Goal: Task Accomplishment & Management: Use online tool/utility

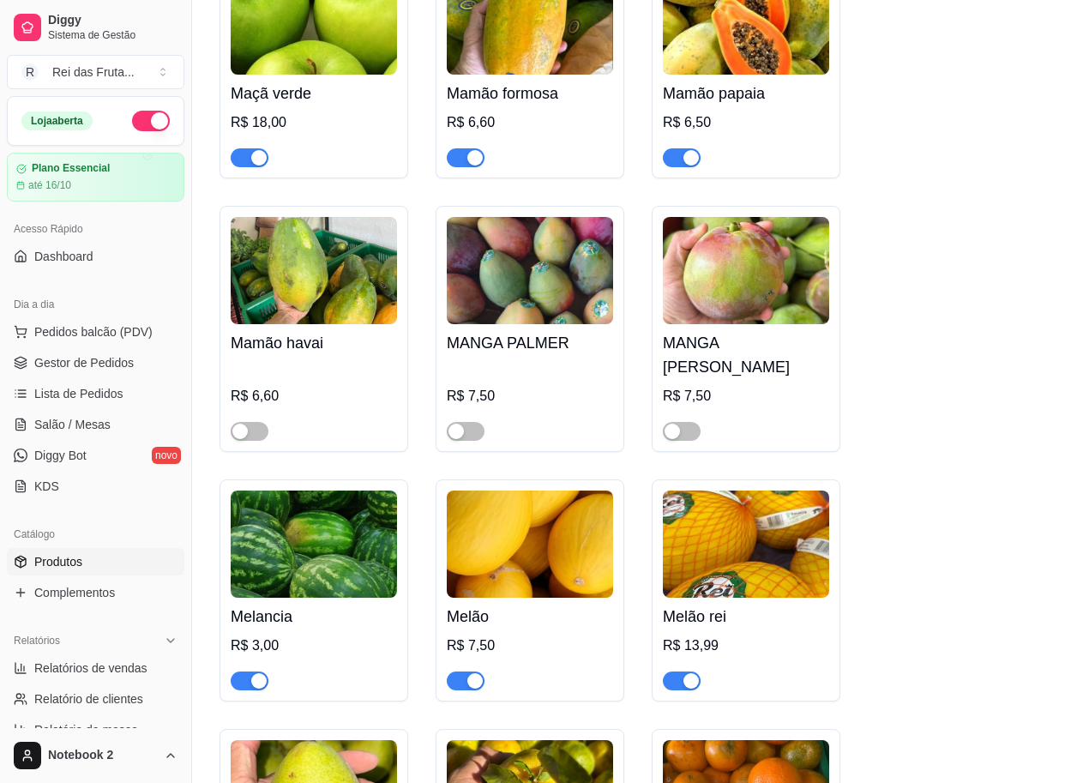
scroll to position [7461, 0]
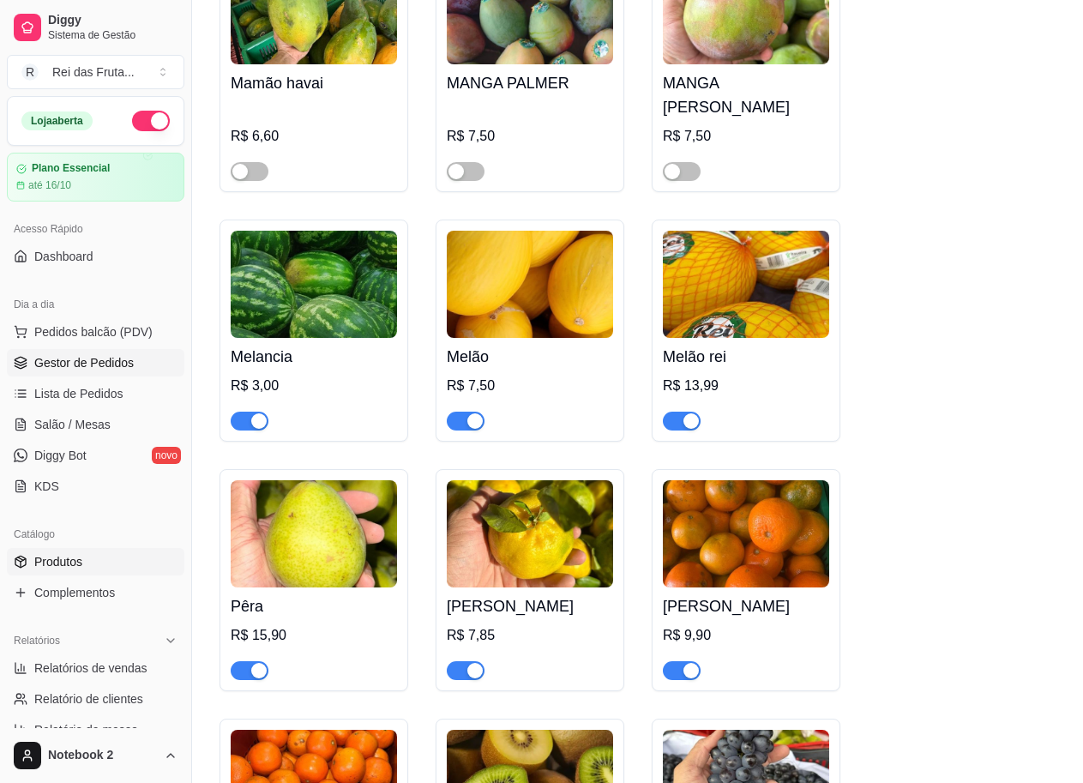
click at [108, 372] on link "Gestor de Pedidos" at bounding box center [96, 362] width 178 height 27
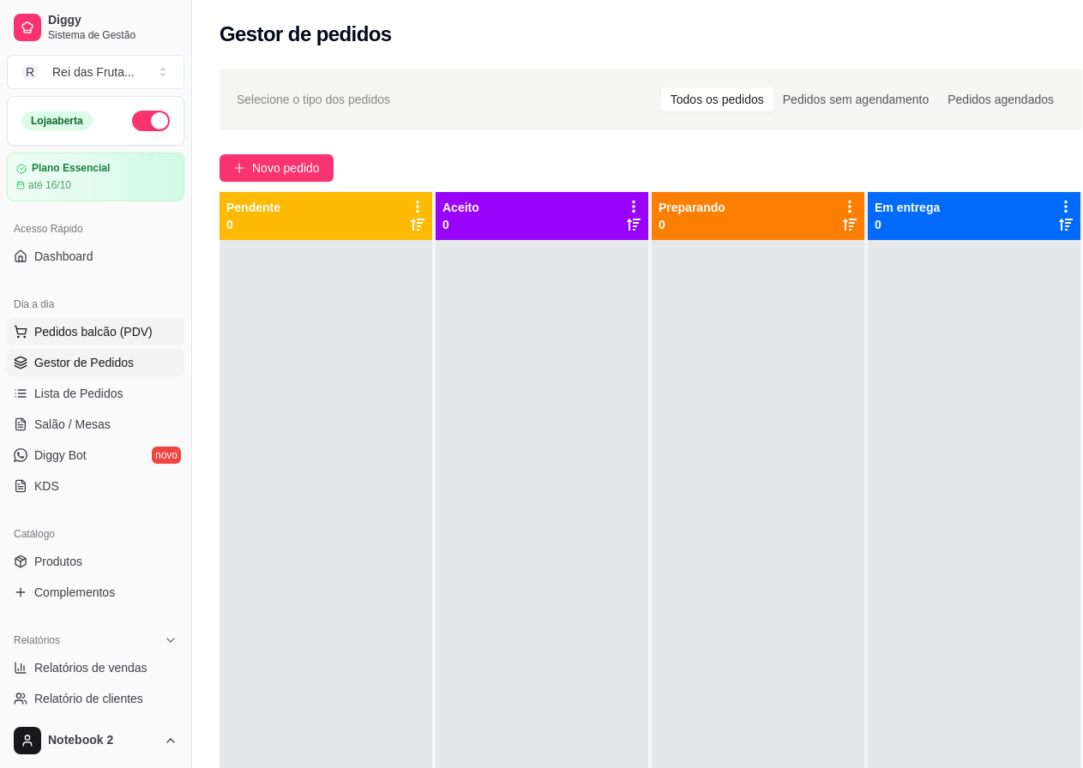
click at [105, 328] on span "Pedidos balcão (PDV)" at bounding box center [93, 331] width 118 height 17
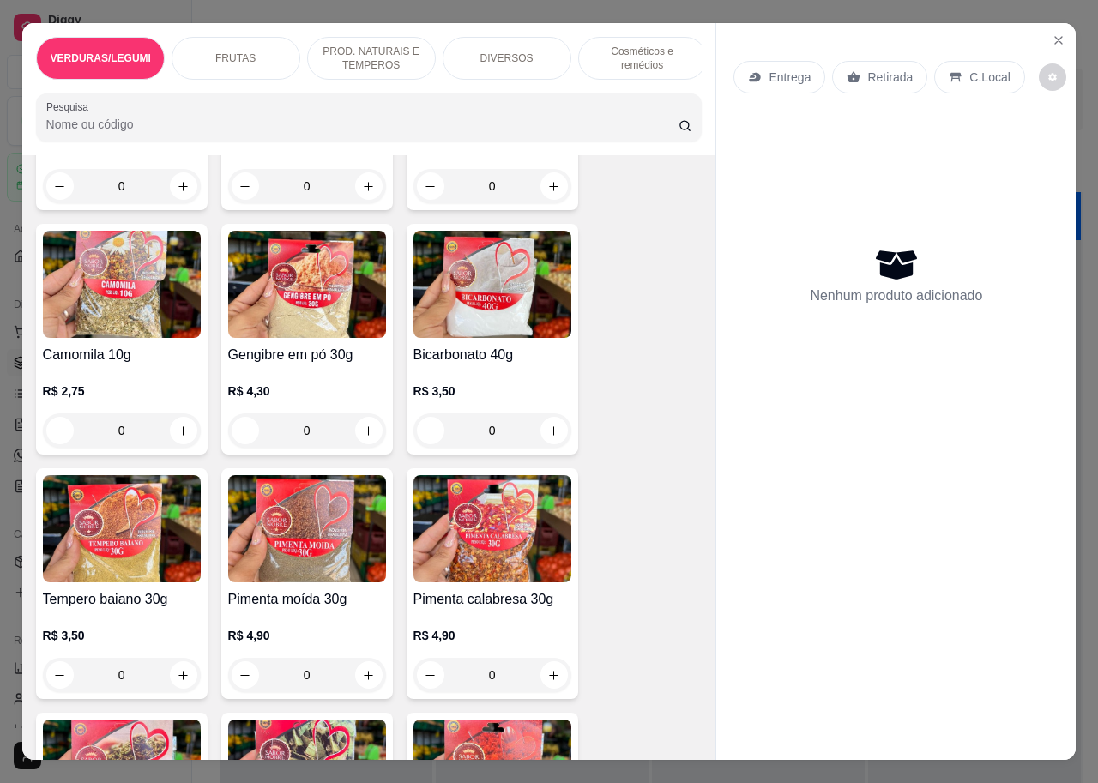
scroll to position [11126, 0]
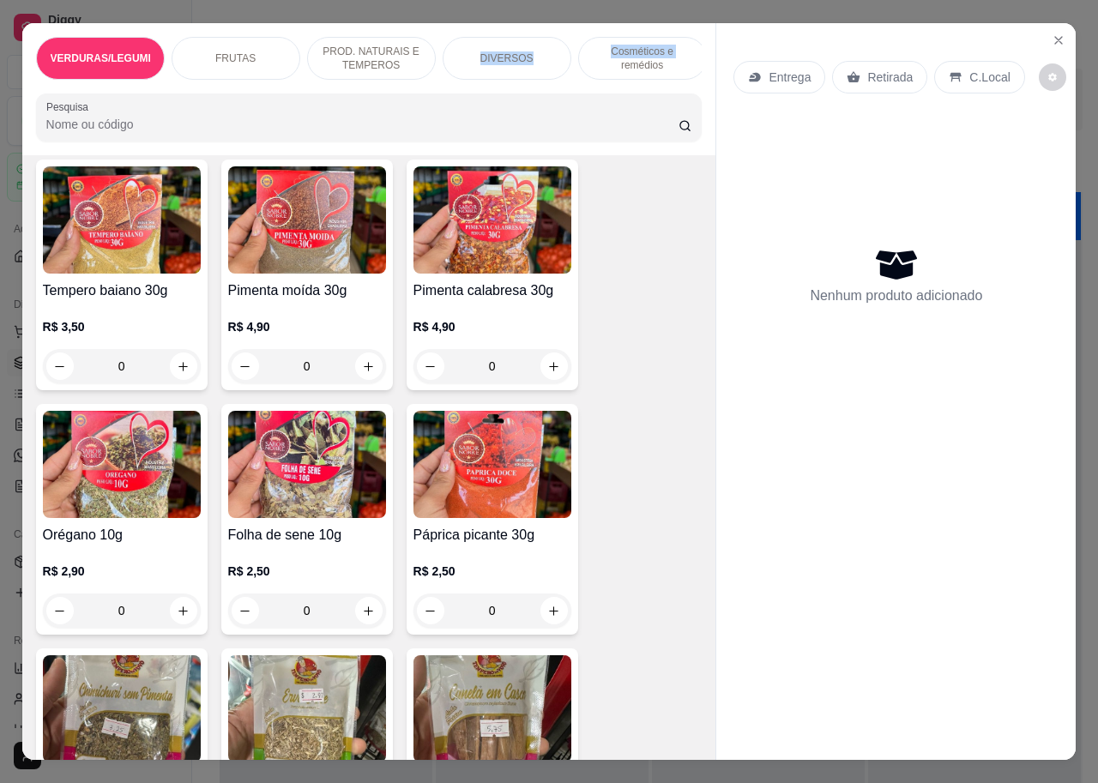
drag, startPoint x: 609, startPoint y: 54, endPoint x: 479, endPoint y: 67, distance: 130.1
click at [479, 67] on div "VERDURAS/LEGUMES/FOLHAS FRUTAS PROD. NATURAIS E TEMPEROS DIVERSOS Cosméticos e …" at bounding box center [369, 58] width 666 height 43
click at [531, 51] on div "DIVERSOS" at bounding box center [506, 58] width 129 height 43
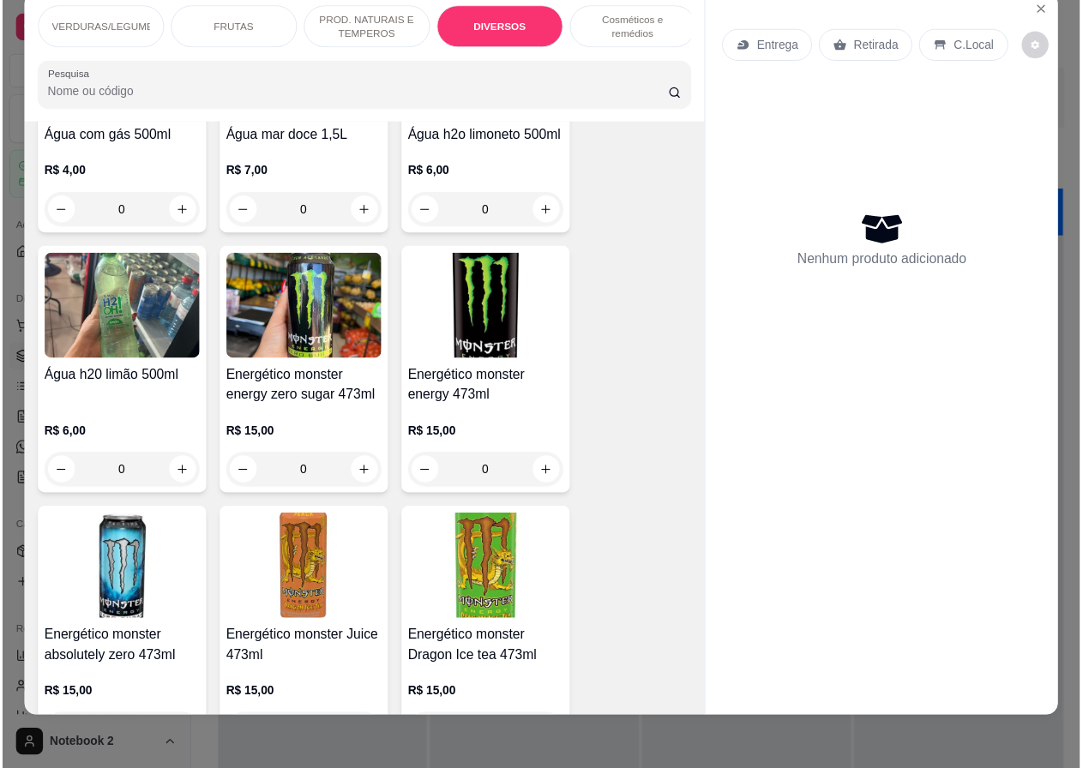
scroll to position [25947, 0]
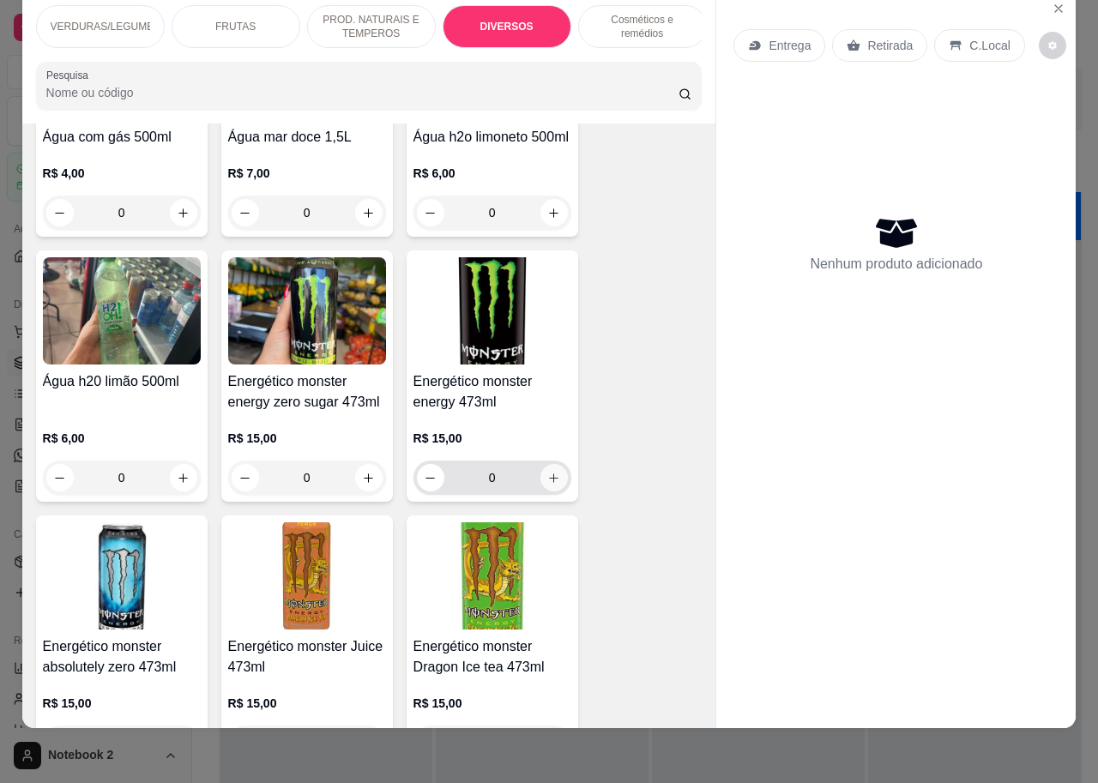
click at [544, 464] on button "increase-product-quantity" at bounding box center [553, 477] width 27 height 27
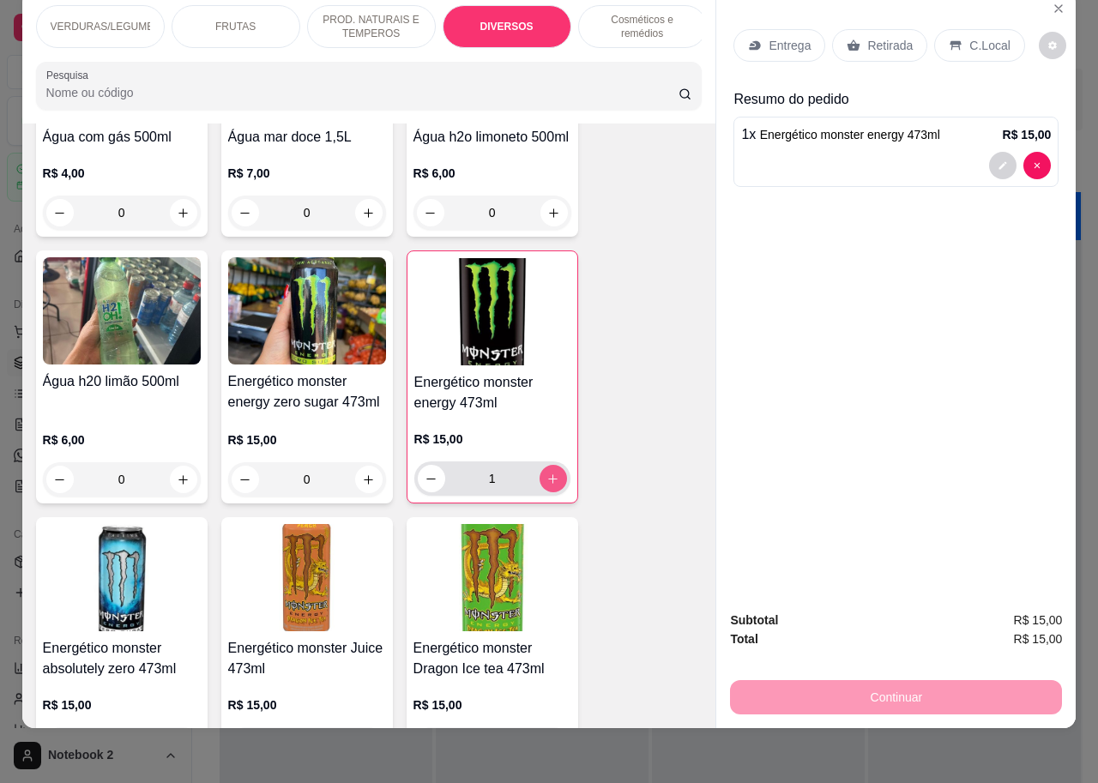
type input "1"
click at [969, 37] on p "C.Local" at bounding box center [989, 45] width 40 height 17
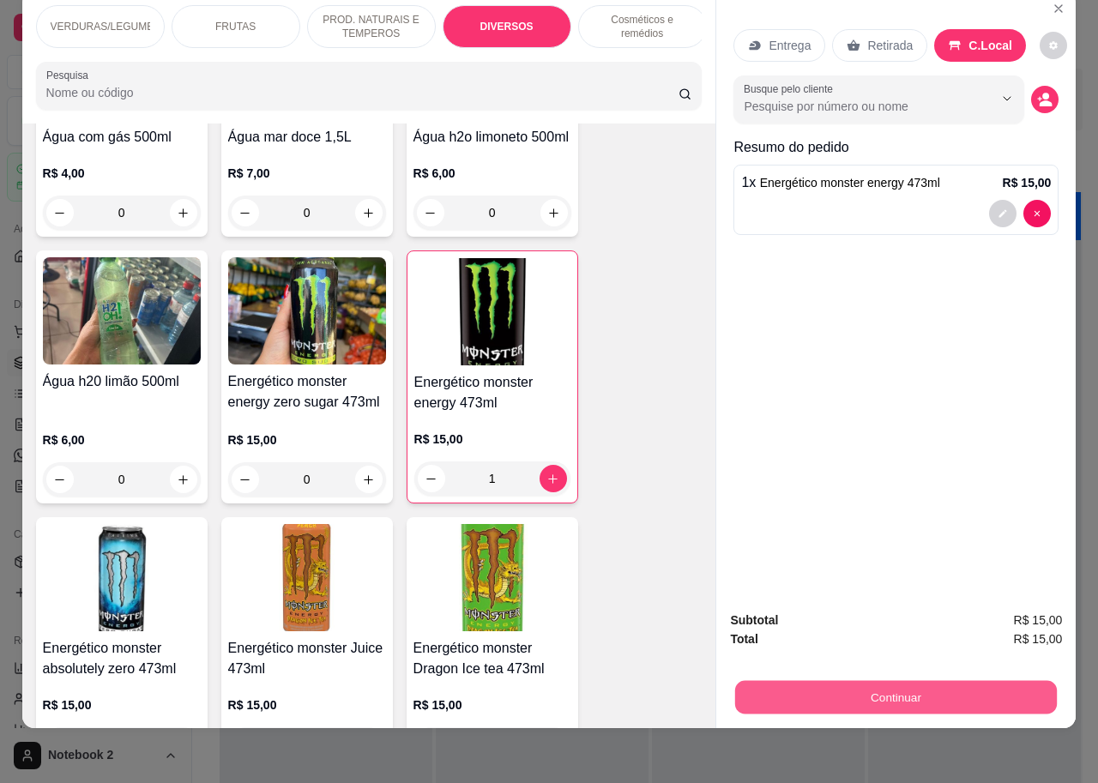
click at [928, 681] on button "Continuar" at bounding box center [896, 696] width 322 height 33
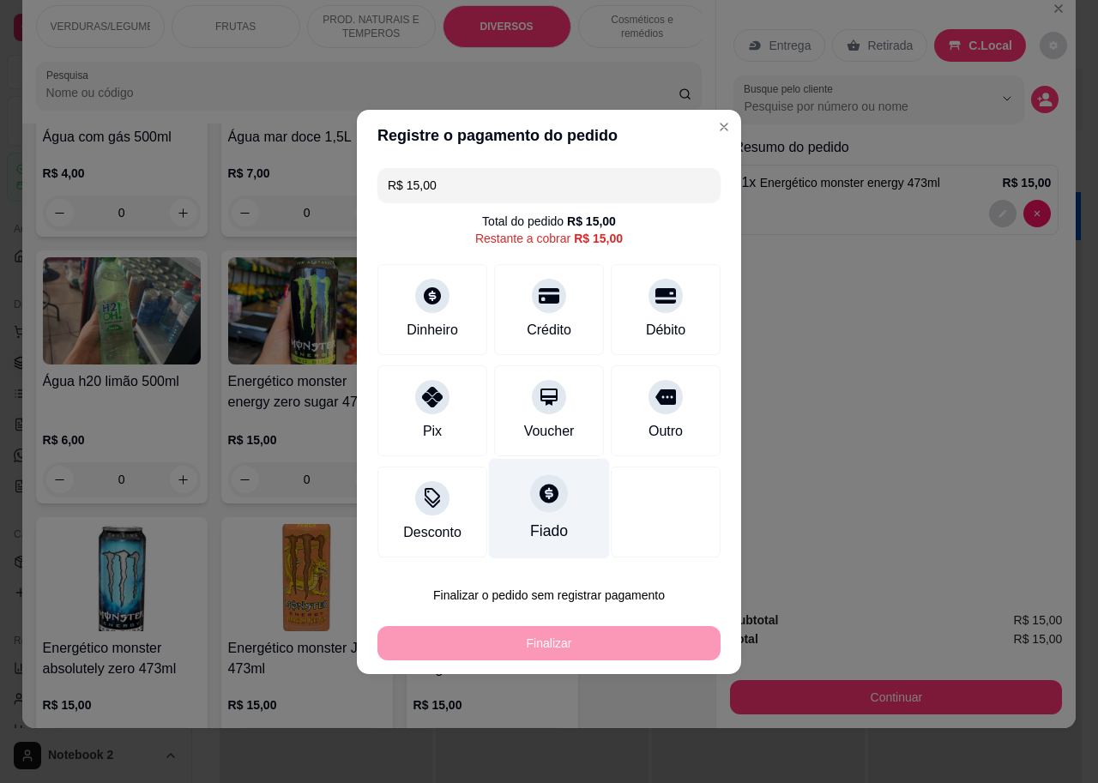
click at [541, 522] on div "Fiado" at bounding box center [549, 531] width 38 height 22
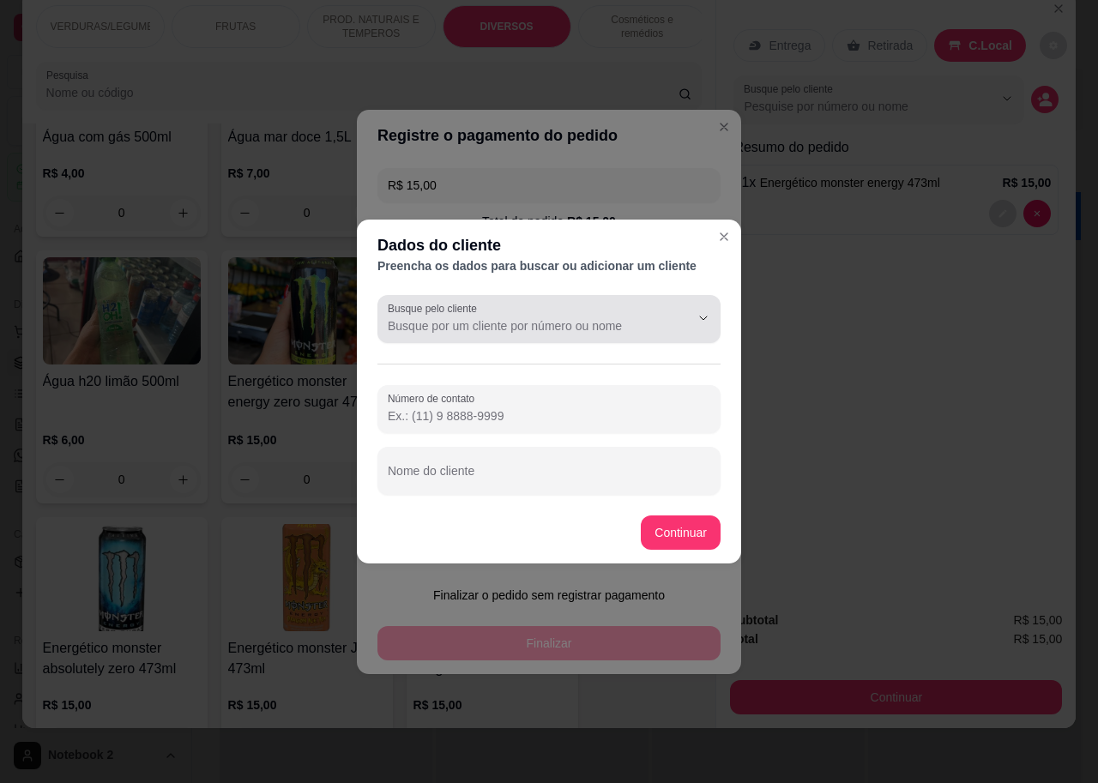
click at [515, 330] on input "Busque pelo cliente" at bounding box center [525, 325] width 274 height 17
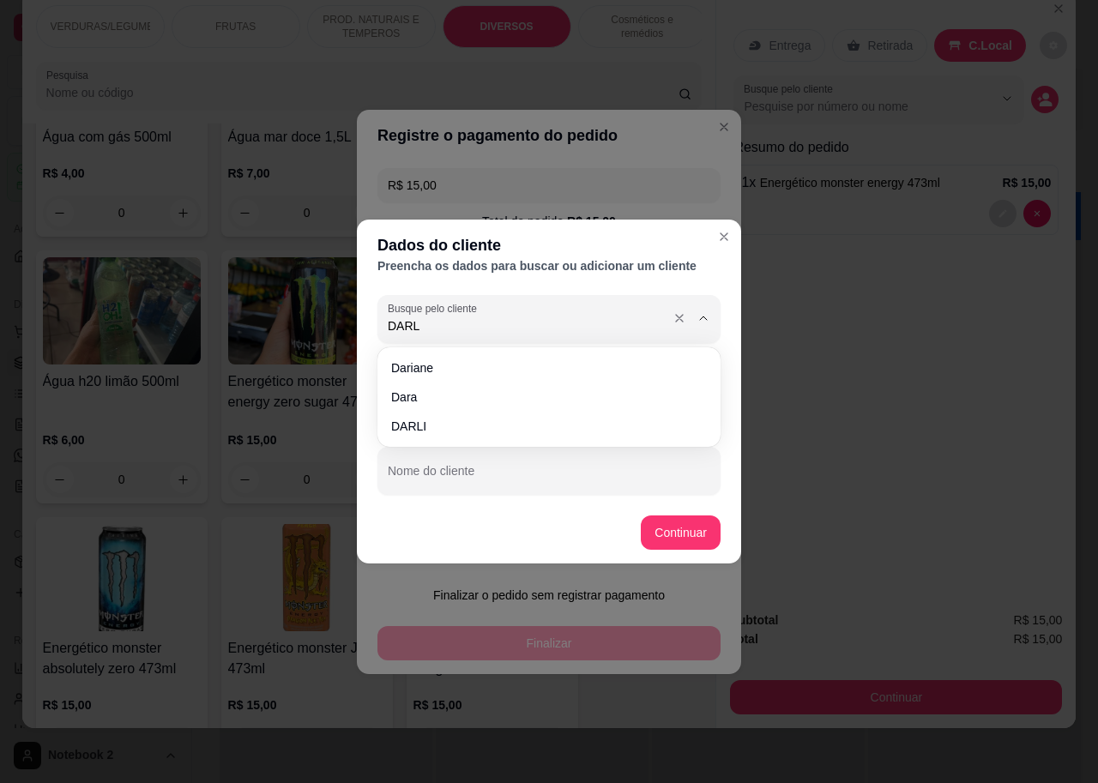
type input "DARLI"
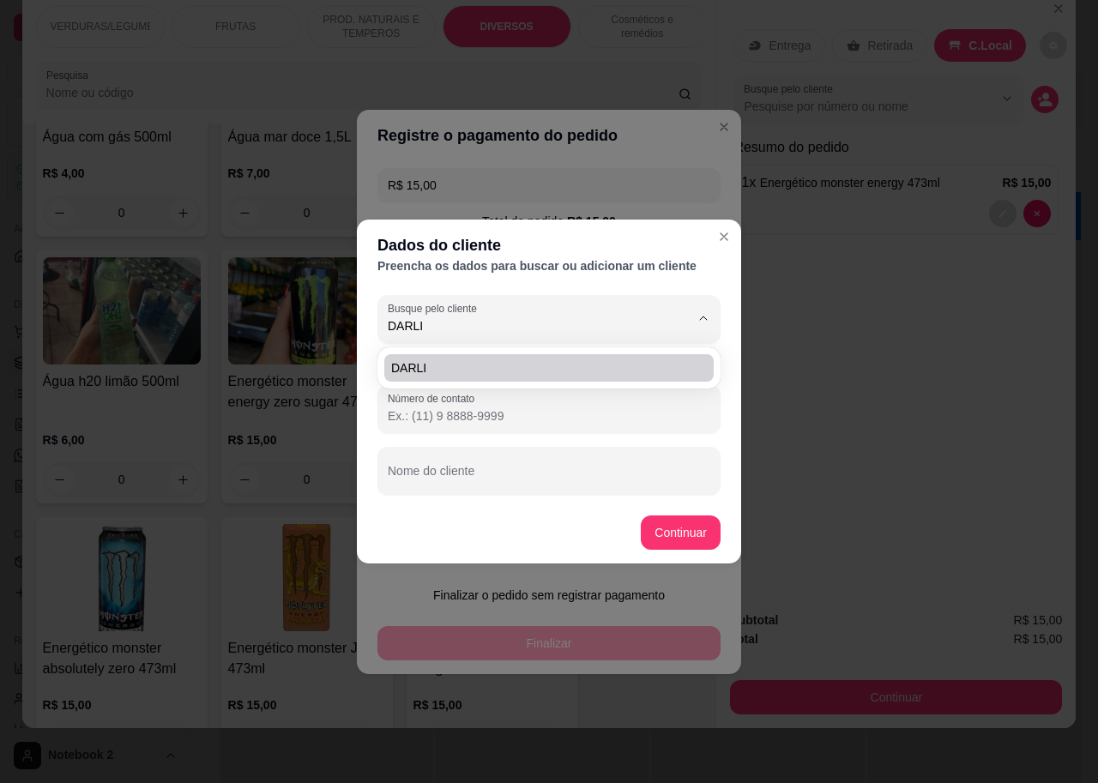
click at [499, 369] on span "DARLI" at bounding box center [540, 367] width 298 height 17
type input "[PHONE_NUMBER]"
type input "DARLI"
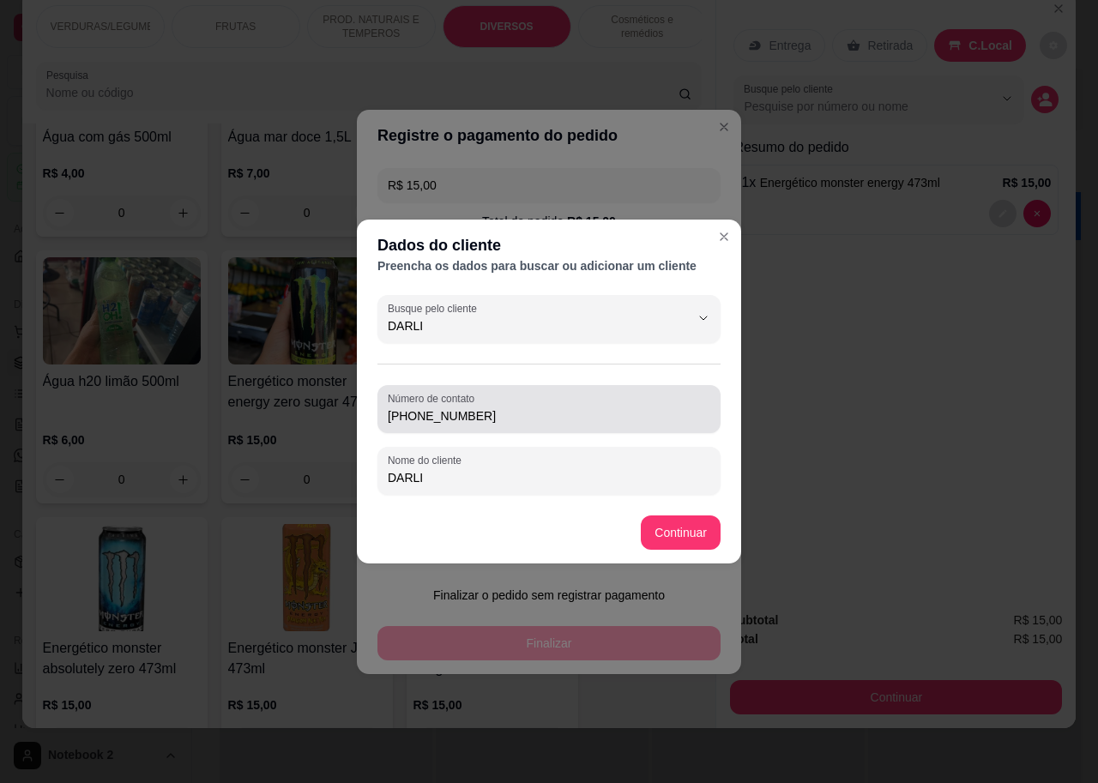
type input "DARLI"
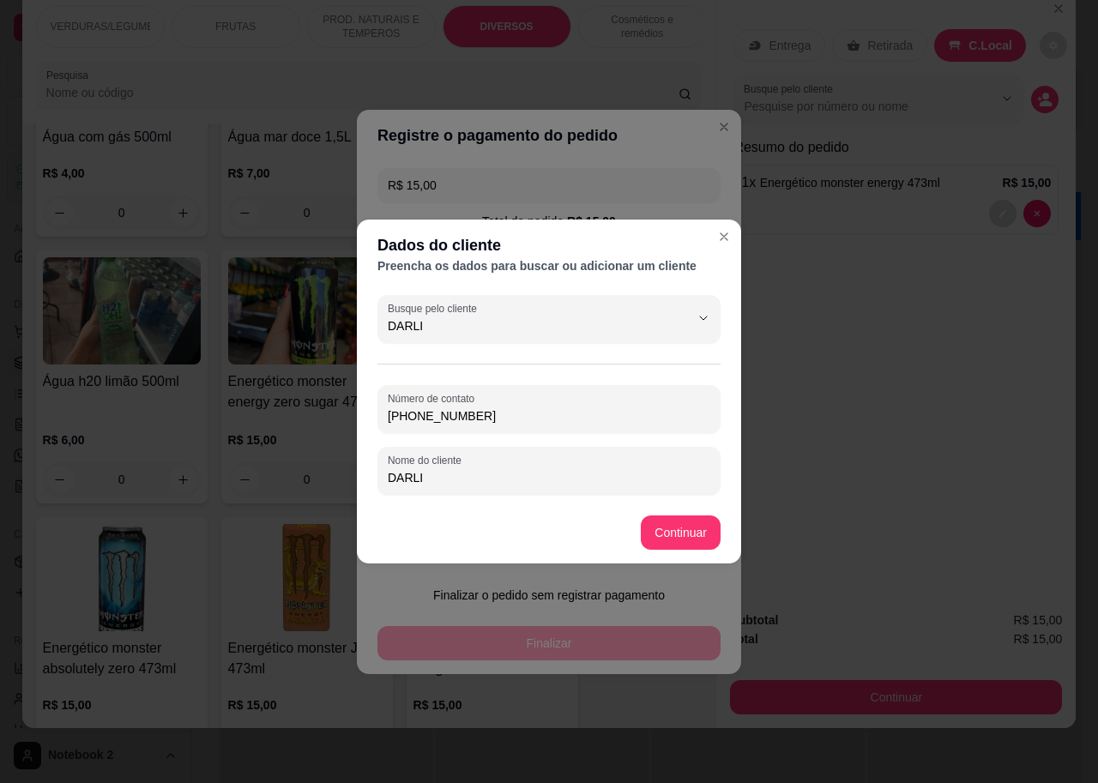
click at [423, 415] on input "[PHONE_NUMBER]" at bounding box center [549, 415] width 322 height 17
type input "[PHONE_NUMBER]"
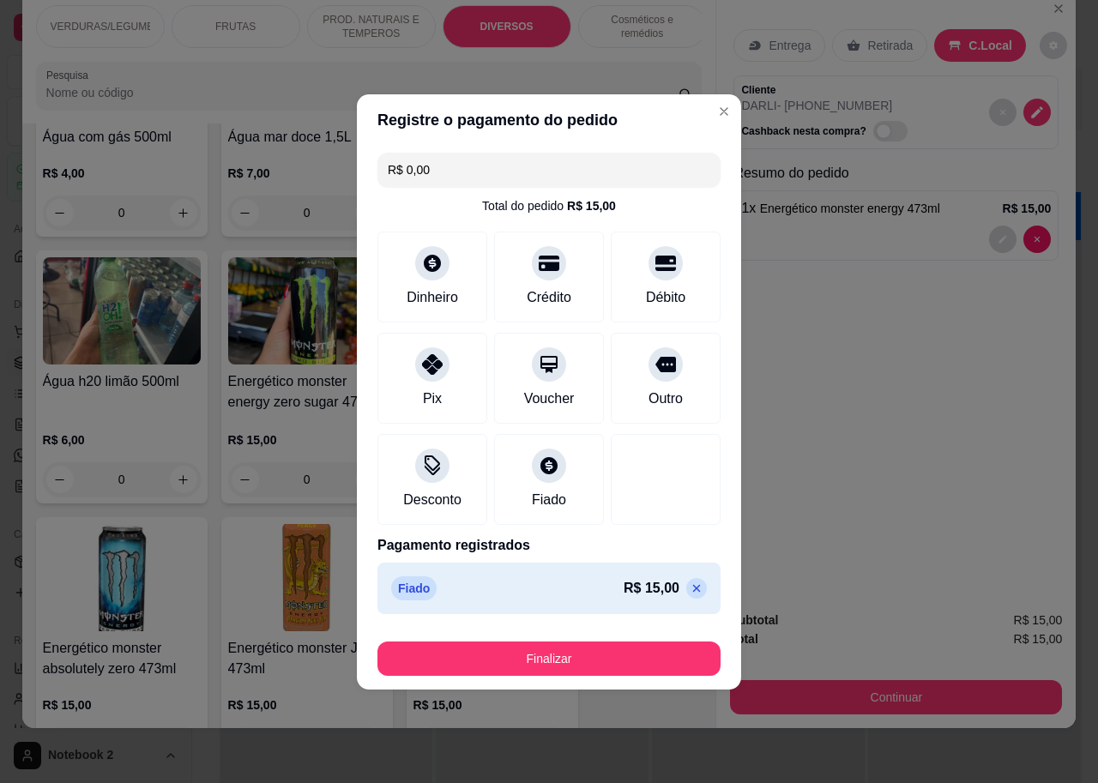
type input "R$ 0,00"
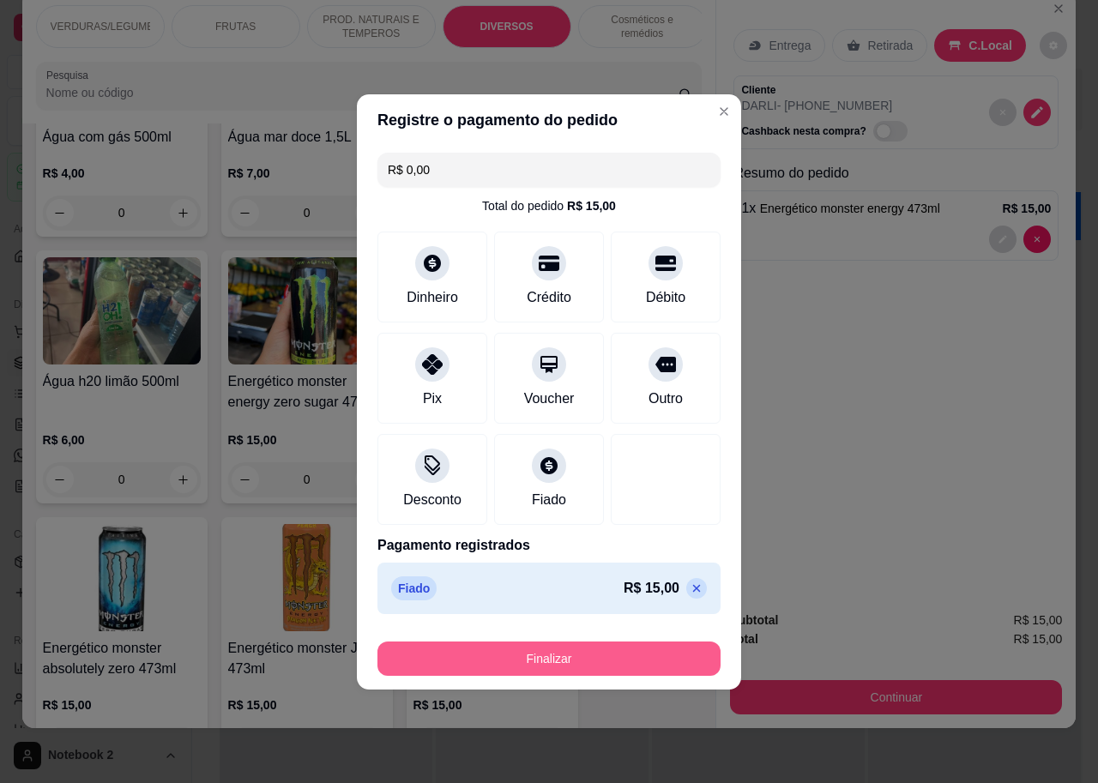
click at [625, 665] on button "Finalizar" at bounding box center [548, 658] width 343 height 34
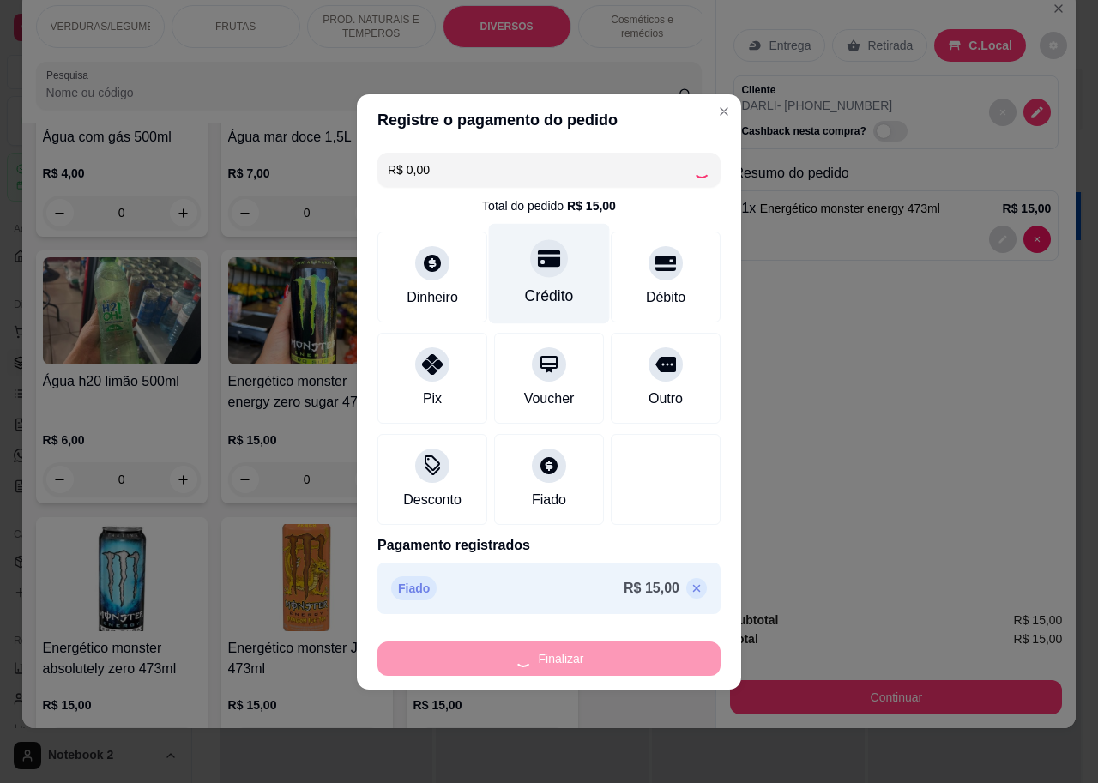
type input "0"
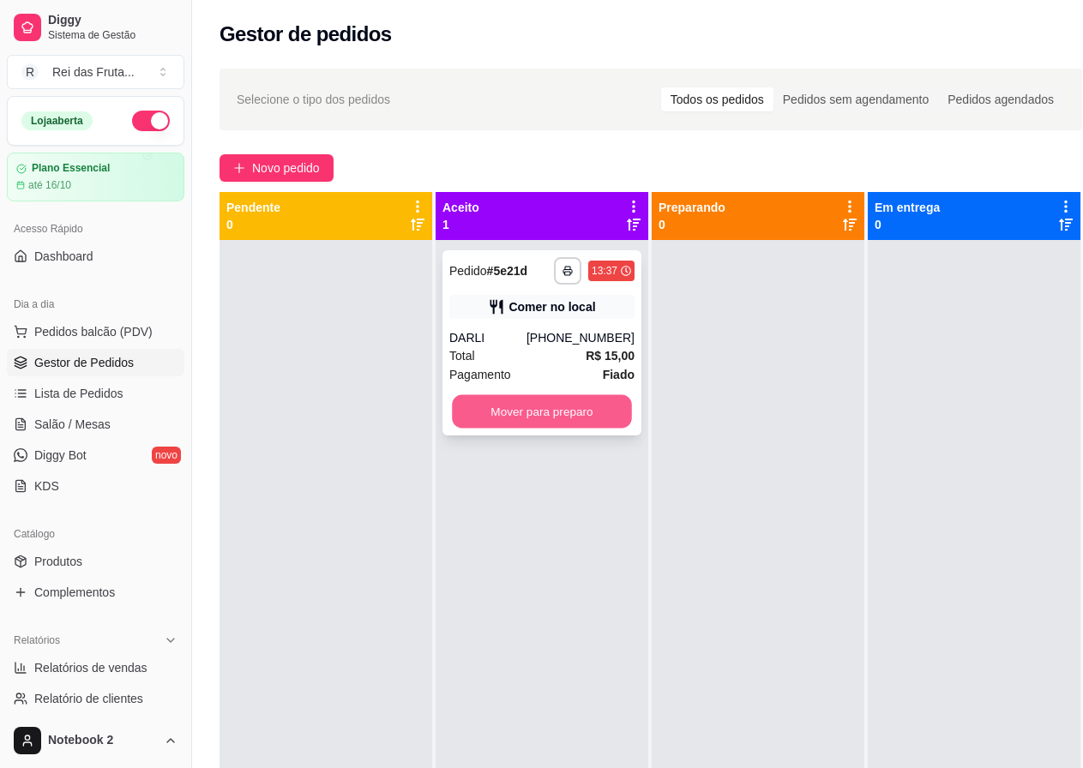
click at [557, 414] on button "Mover para preparo" at bounding box center [542, 411] width 180 height 33
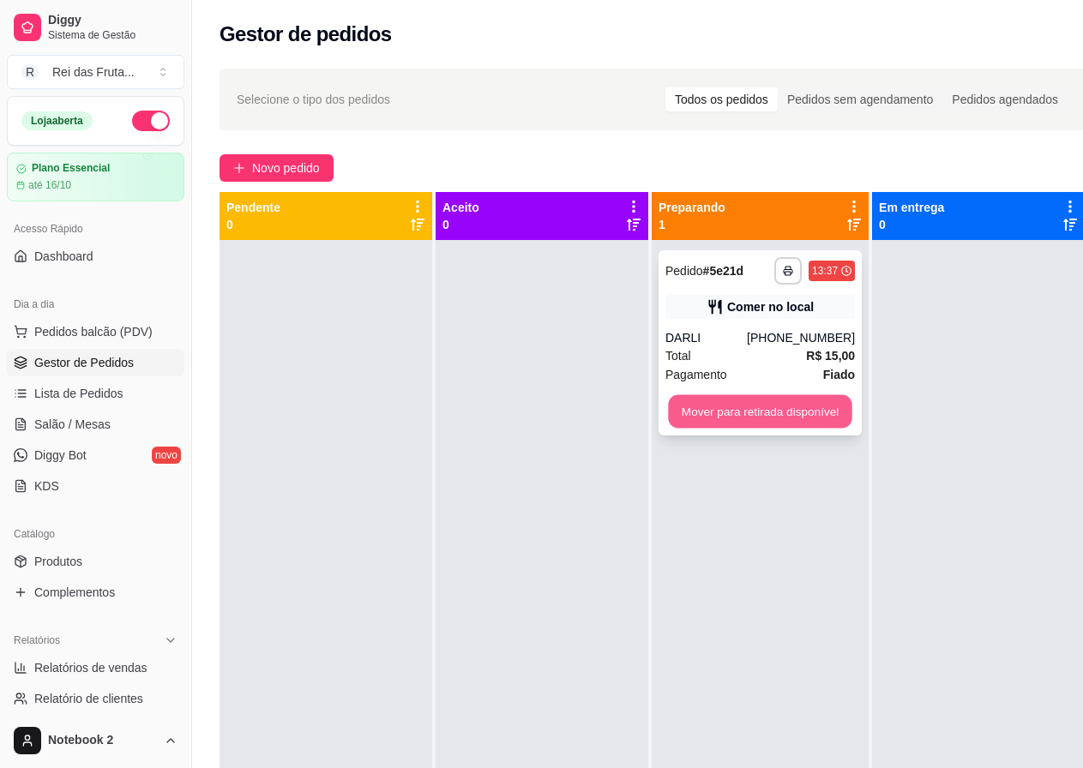
click at [798, 415] on button "Mover para retirada disponível" at bounding box center [760, 411] width 184 height 33
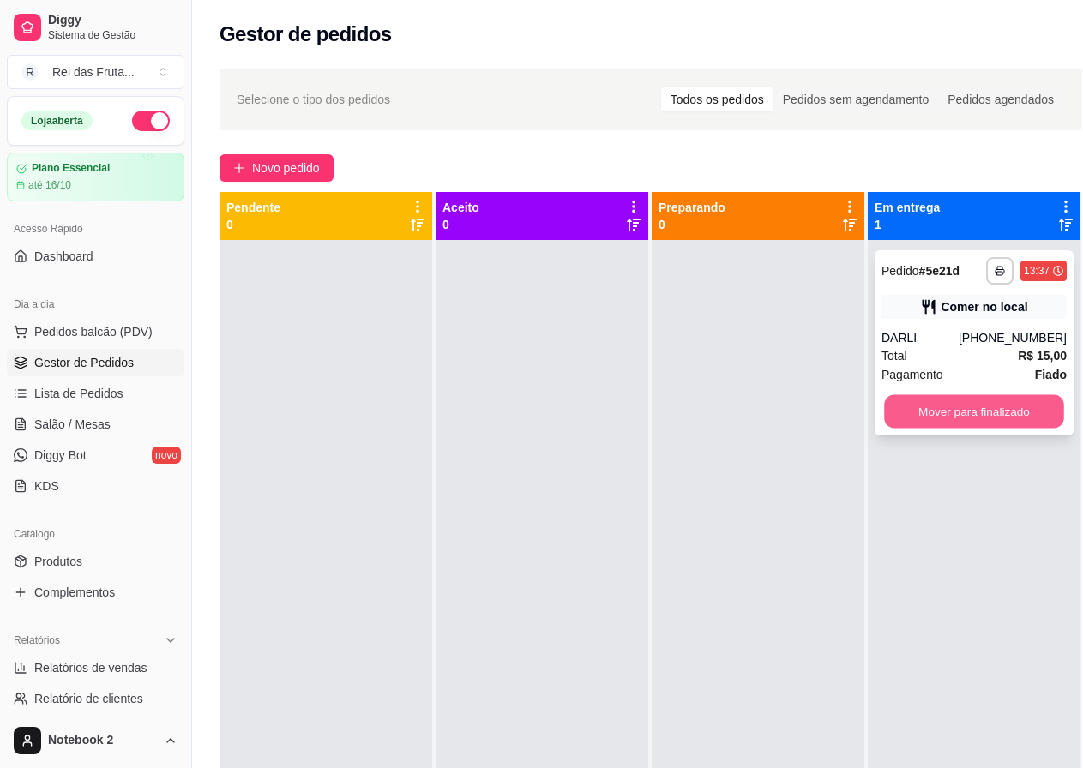
click at [934, 422] on button "Mover para finalizado" at bounding box center [974, 411] width 180 height 33
